Goal: Check status: Check status

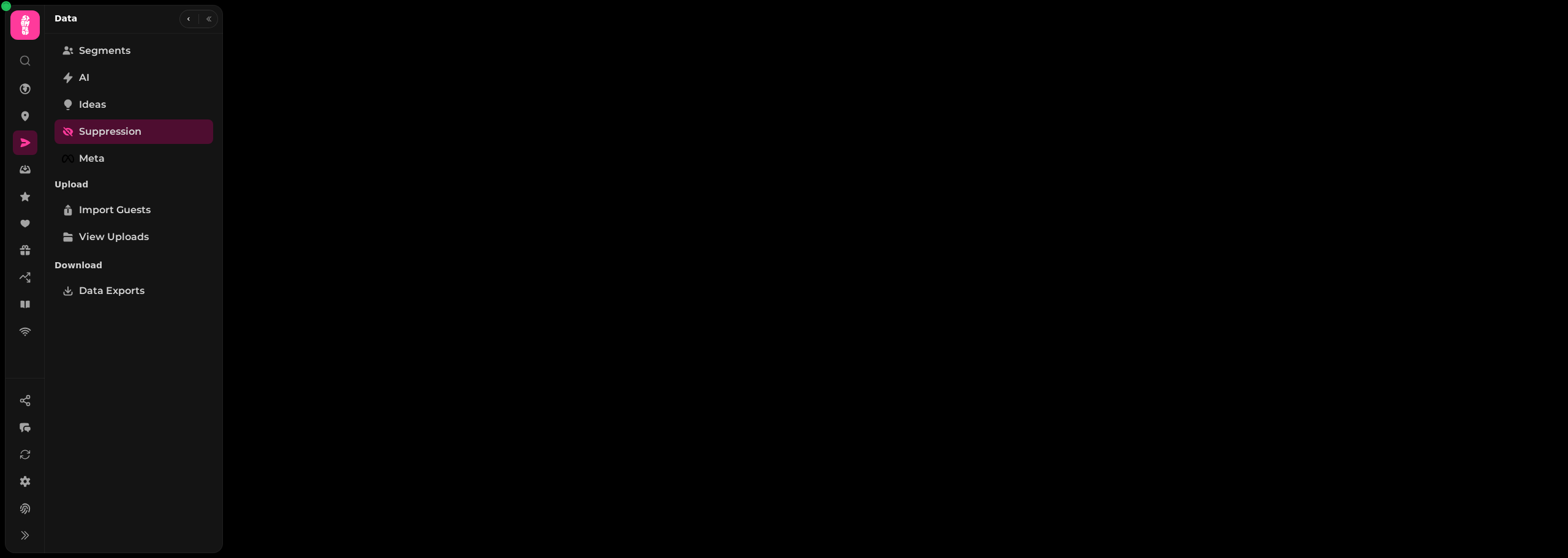
select select "**"
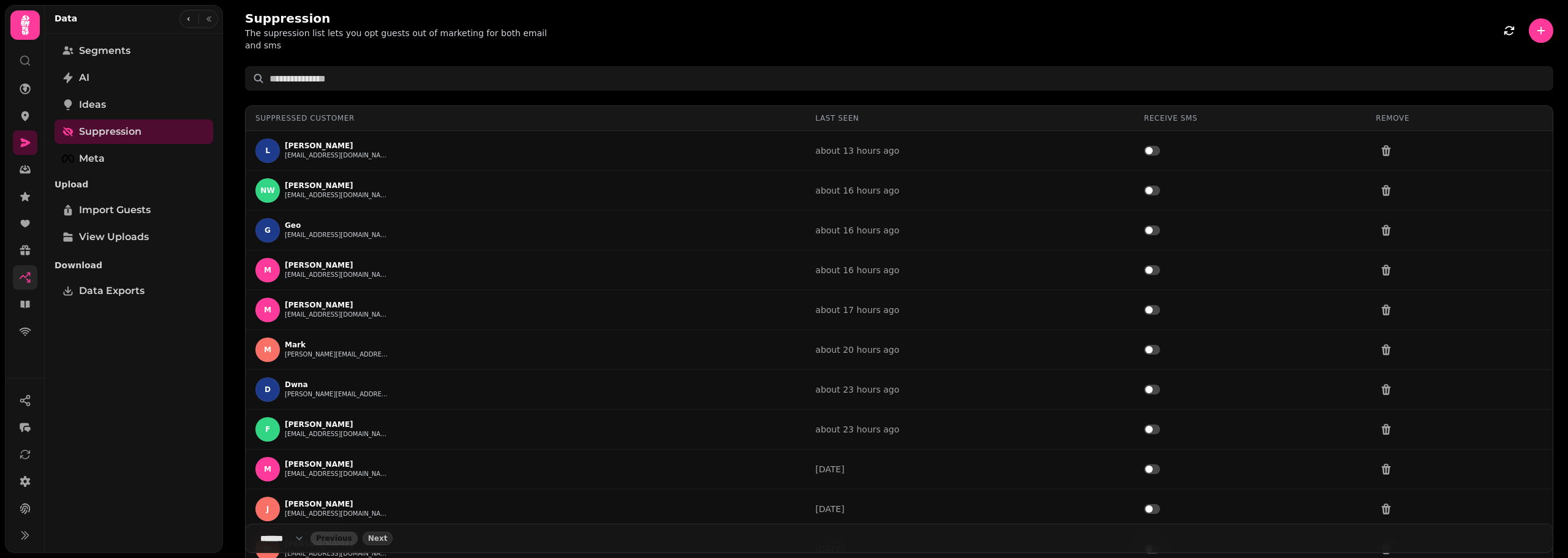
click at [17, 279] on link at bounding box center [25, 277] width 24 height 24
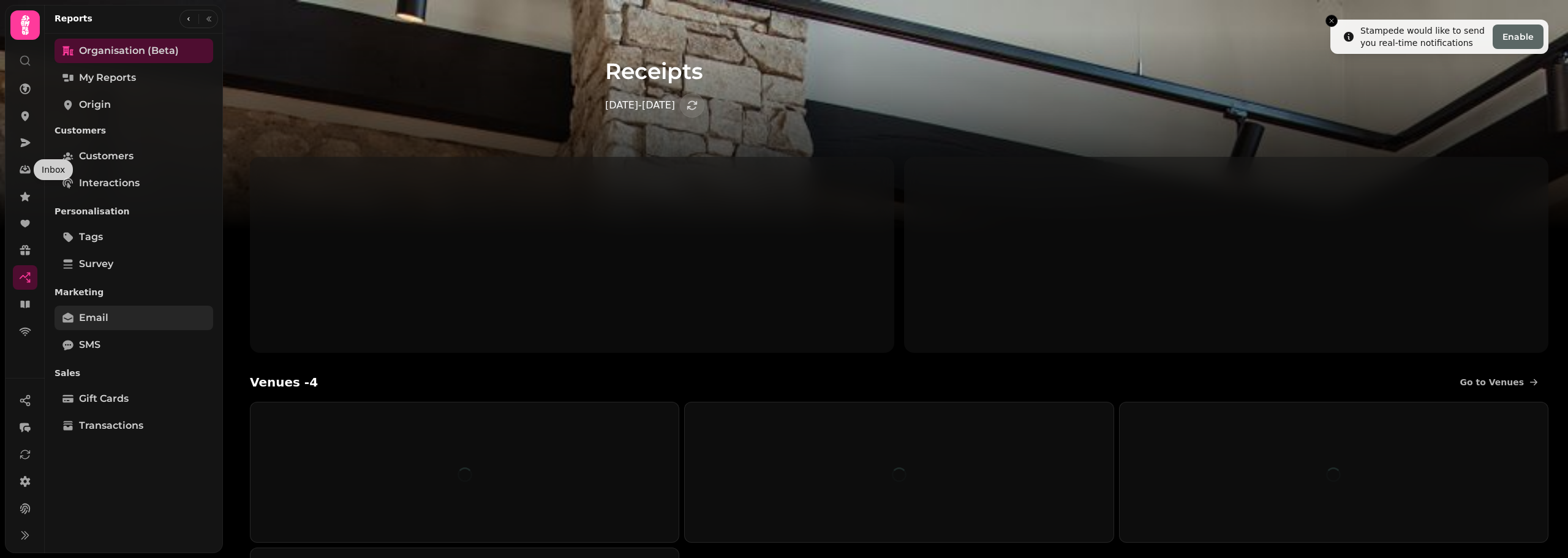
click at [96, 317] on span "Email" at bounding box center [93, 318] width 29 height 15
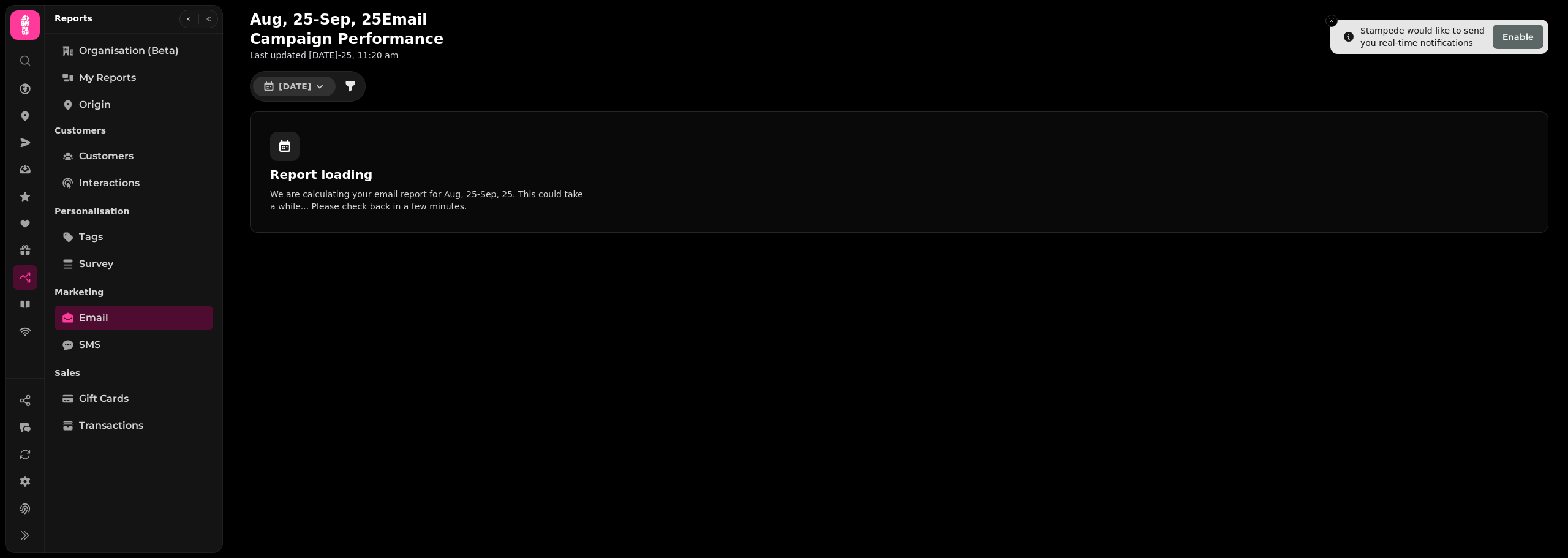
click at [331, 87] on button "Aug 2025" at bounding box center [294, 86] width 83 height 19
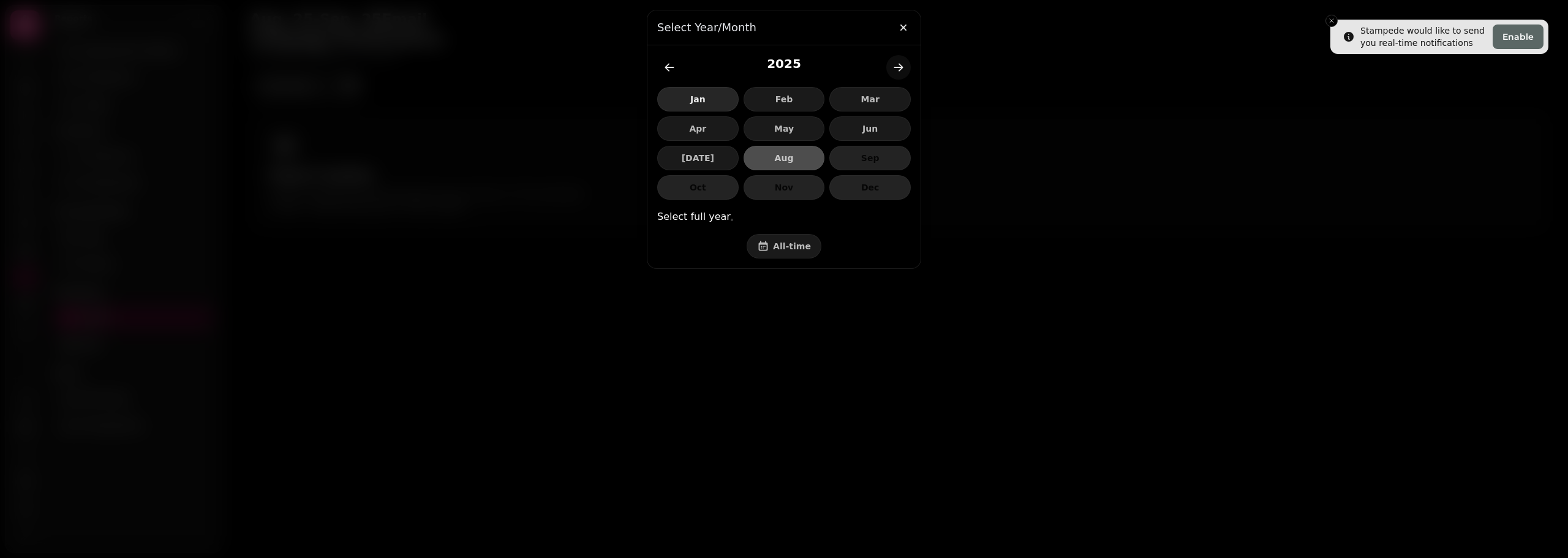
click at [699, 100] on span "Jan" at bounding box center [697, 99] width 60 height 9
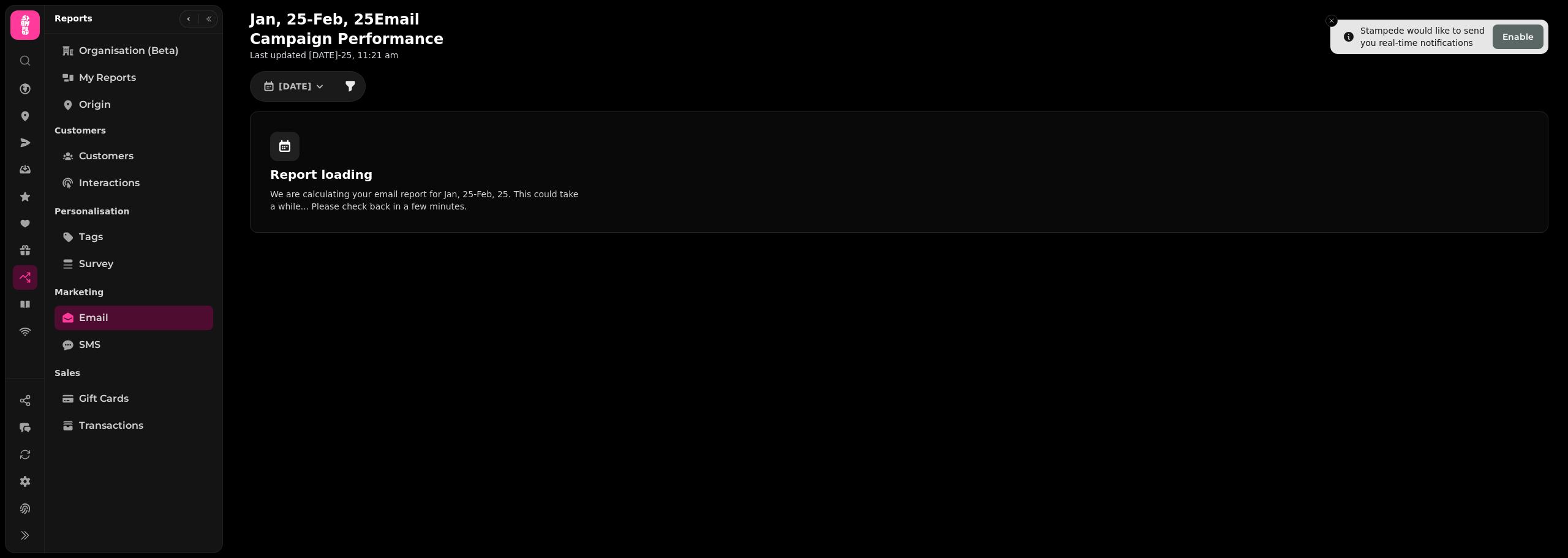
click at [286, 151] on icon at bounding box center [285, 146] width 11 height 12
click at [326, 85] on icon "button" at bounding box center [320, 87] width 12 height 12
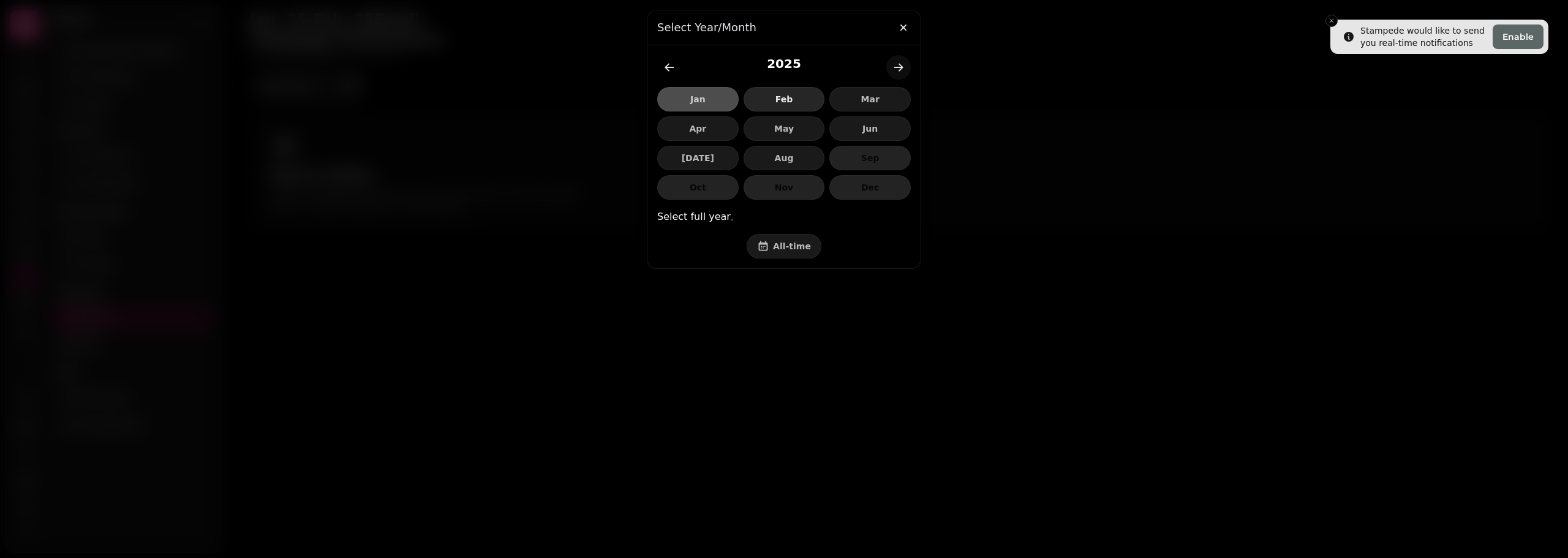
click at [801, 98] on span "Feb" at bounding box center [784, 99] width 60 height 9
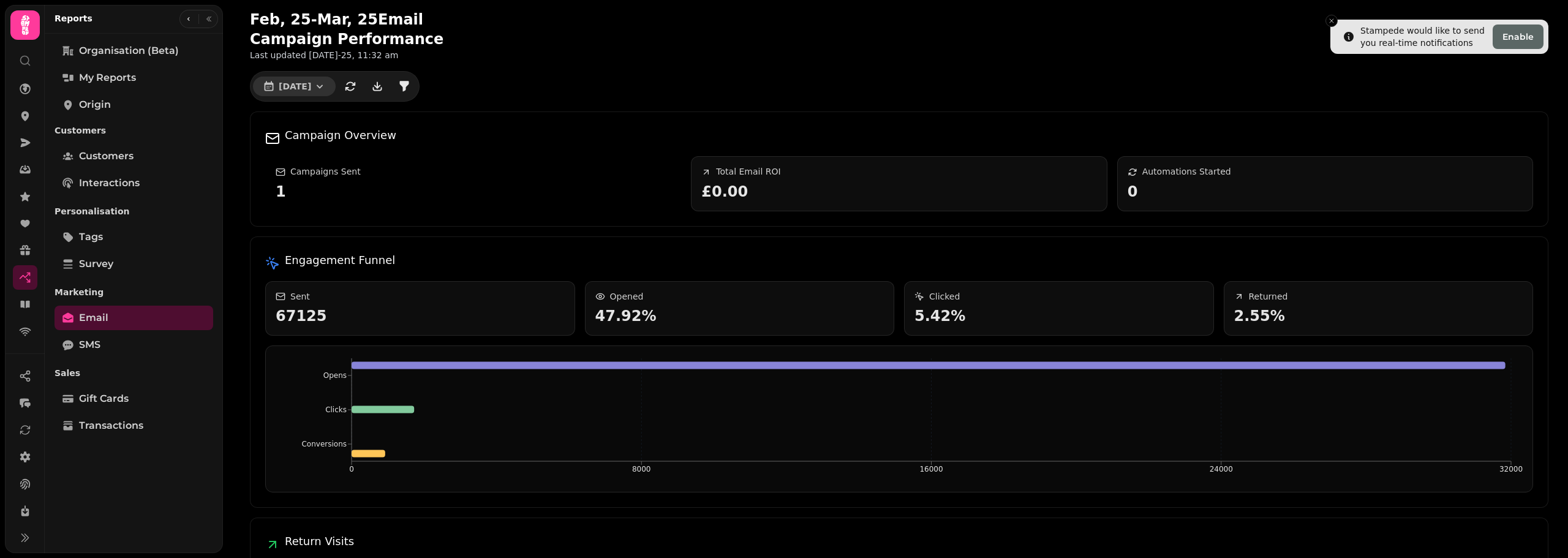
click at [326, 83] on icon "button" at bounding box center [320, 87] width 12 height 12
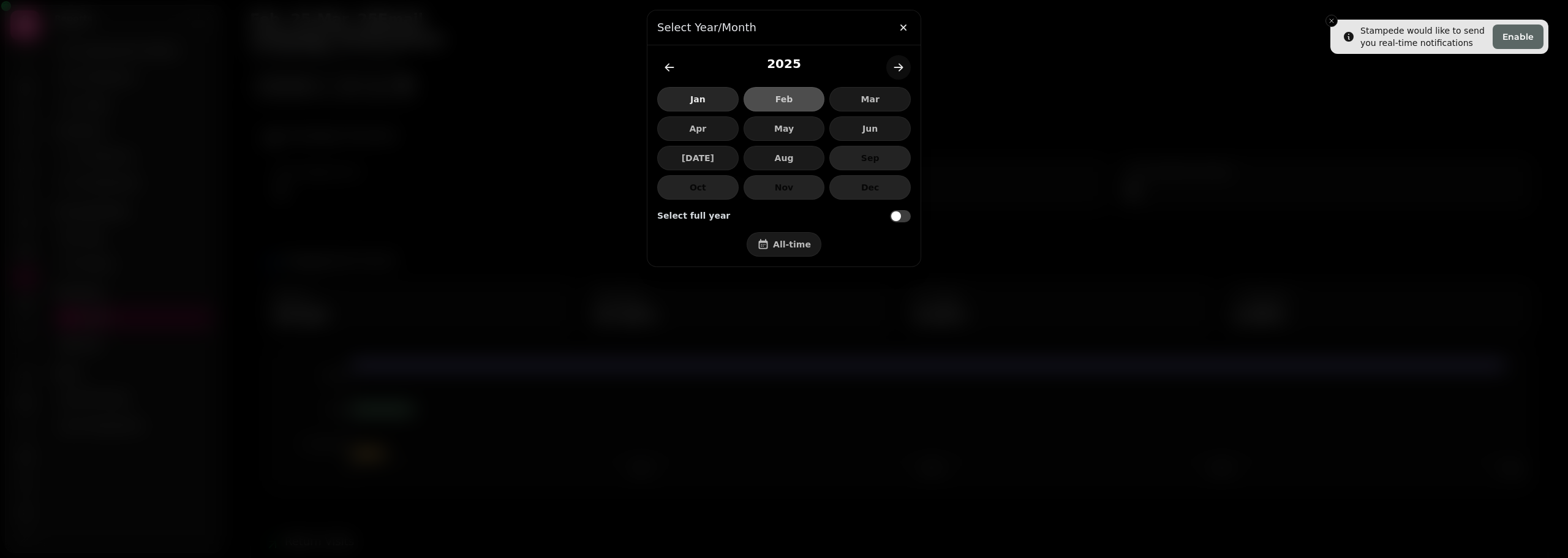
click at [708, 100] on span "Jan" at bounding box center [697, 99] width 60 height 9
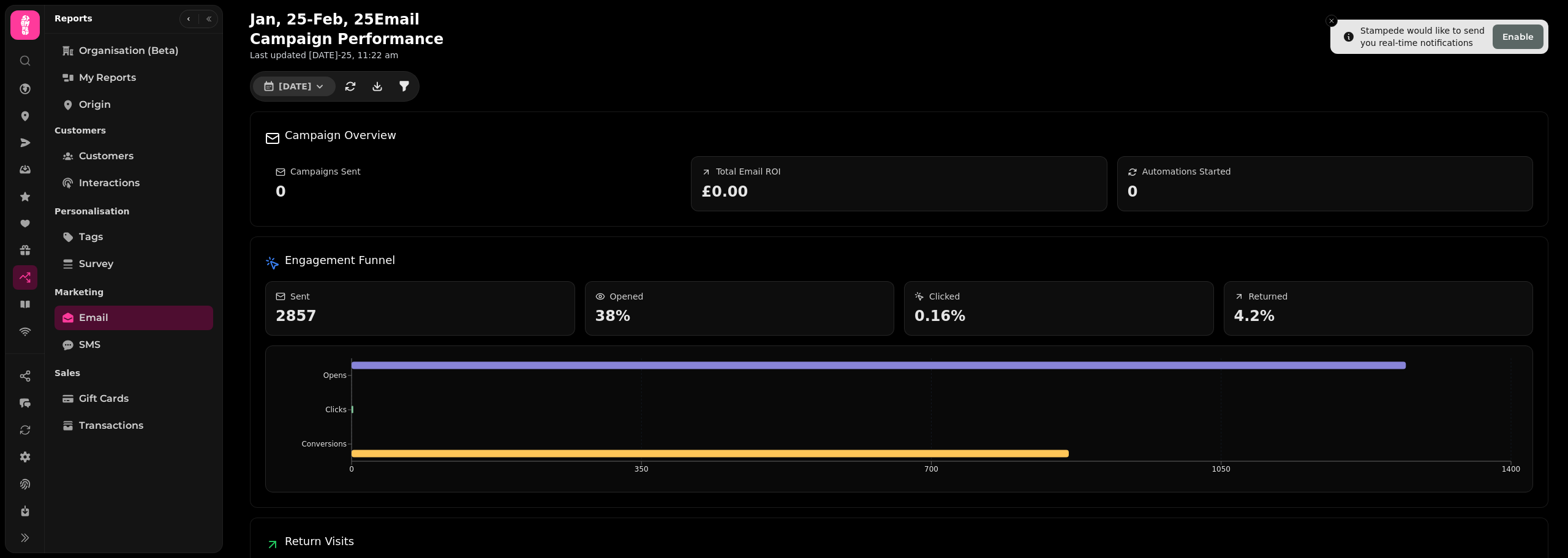
click at [326, 89] on icon "button" at bounding box center [320, 87] width 12 height 12
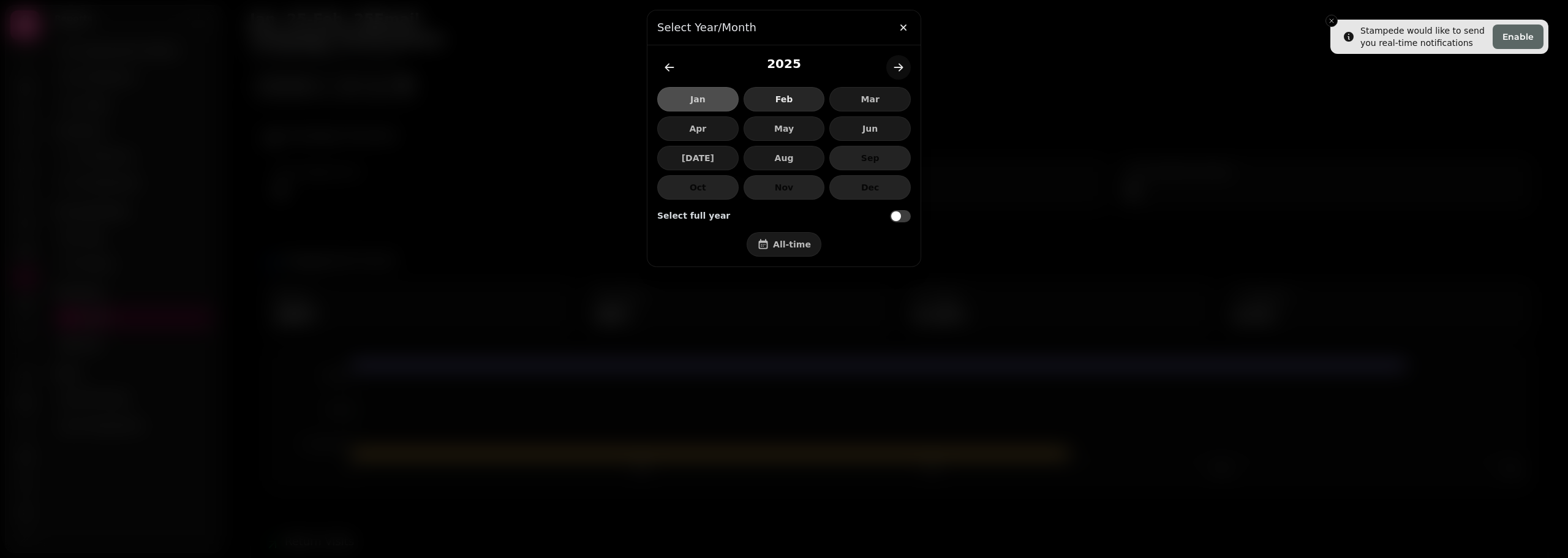
click at [782, 98] on span "Feb" at bounding box center [784, 99] width 60 height 9
